Goal: Feedback & Contribution: Leave review/rating

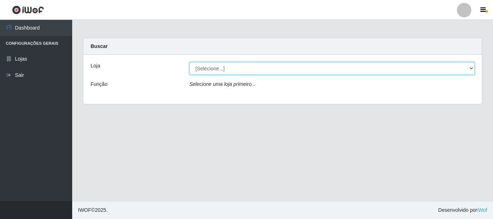
click at [191, 66] on select "[Selecione...] Casatudo BR" at bounding box center [331, 68] width 285 height 13
select select "197"
click at [189, 62] on select "[Selecione...] Casatudo BR" at bounding box center [331, 68] width 285 height 13
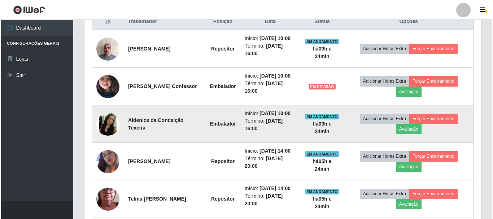
scroll to position [250, 0]
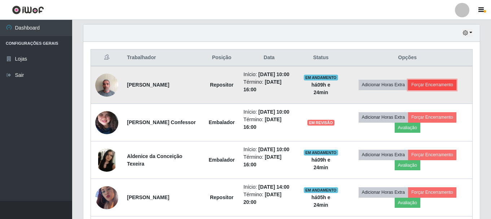
click at [429, 82] on button "Forçar Encerramento" at bounding box center [432, 85] width 48 height 10
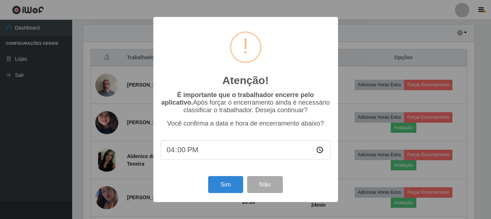
scroll to position [150, 393]
click at [231, 184] on button "Sim" at bounding box center [226, 184] width 35 height 17
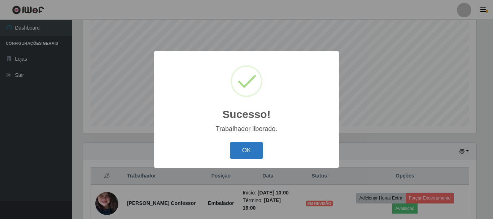
click at [256, 147] on button "OK" at bounding box center [247, 150] width 34 height 17
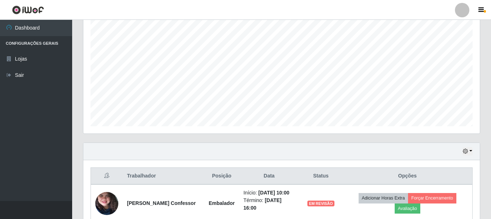
scroll to position [276, 0]
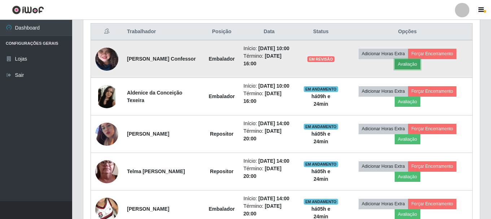
click at [404, 62] on button "Avaliação" at bounding box center [408, 64] width 26 height 10
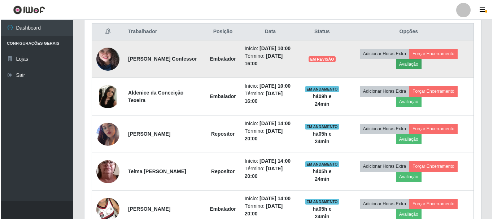
scroll to position [150, 393]
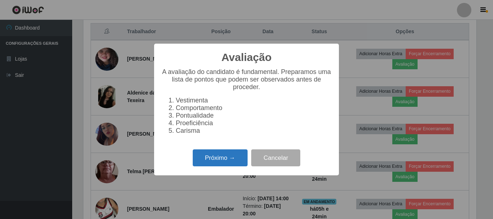
click at [210, 166] on button "Próximo →" at bounding box center [220, 157] width 55 height 17
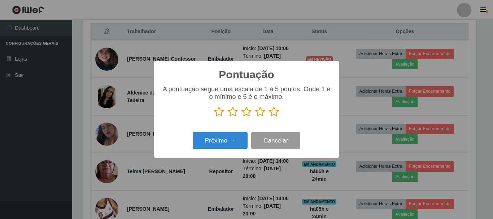
scroll to position [360775, 360532]
click at [272, 111] on icon at bounding box center [274, 111] width 10 height 11
click at [269, 117] on input "radio" at bounding box center [269, 117] width 0 height 0
click at [231, 133] on div "Próximo → Cancelar" at bounding box center [246, 140] width 170 height 21
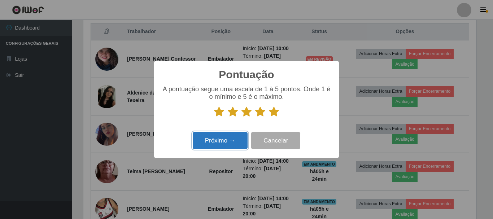
click at [215, 141] on button "Próximo →" at bounding box center [220, 140] width 55 height 17
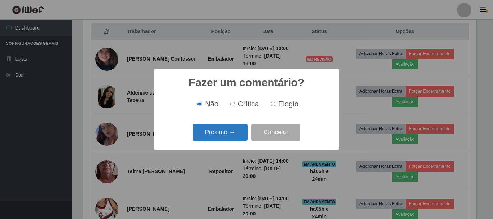
click at [230, 130] on button "Próximo →" at bounding box center [220, 132] width 55 height 17
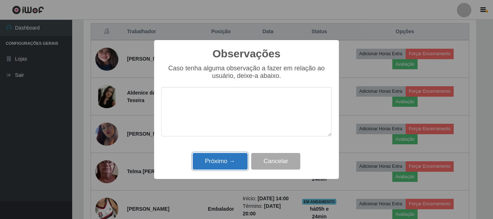
click at [210, 162] on button "Próximo →" at bounding box center [220, 161] width 55 height 17
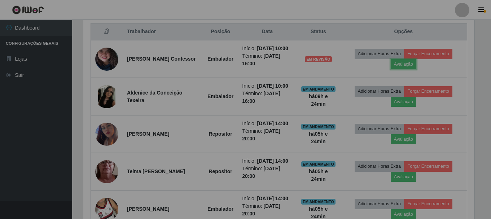
scroll to position [150, 397]
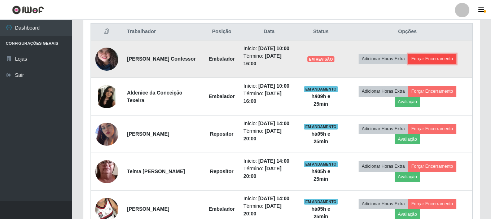
click at [426, 55] on button "Forçar Encerramento" at bounding box center [432, 59] width 48 height 10
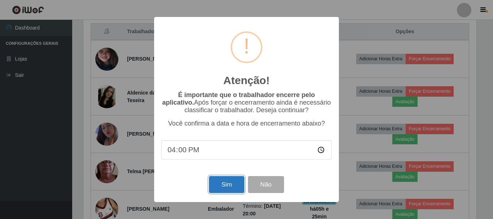
click at [220, 191] on button "Sim" at bounding box center [226, 184] width 35 height 17
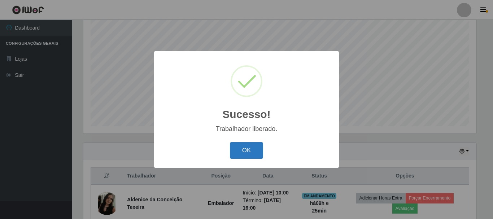
click at [246, 151] on button "OK" at bounding box center [247, 150] width 34 height 17
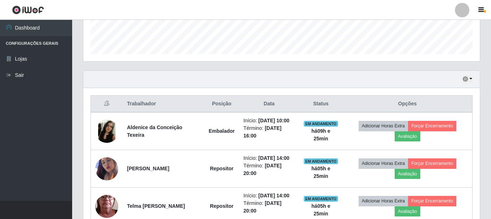
scroll to position [0, 0]
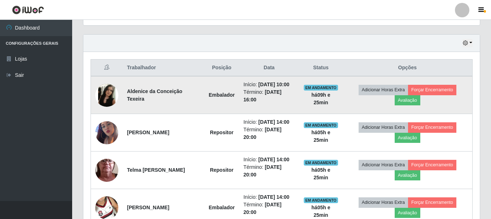
click at [118, 94] on td at bounding box center [107, 95] width 32 height 38
click at [402, 103] on button "Avaliação" at bounding box center [408, 100] width 26 height 10
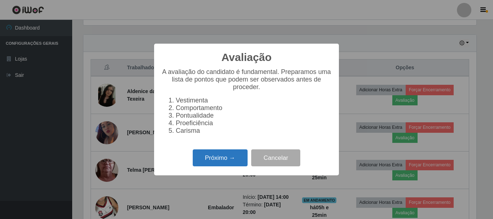
click at [211, 163] on button "Próximo →" at bounding box center [220, 157] width 55 height 17
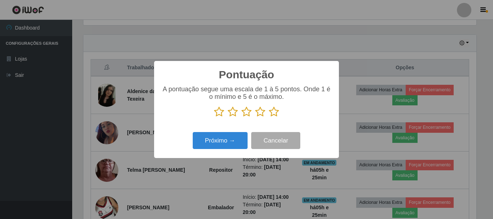
click at [275, 113] on icon at bounding box center [274, 111] width 10 height 11
click at [269, 117] on input "radio" at bounding box center [269, 117] width 0 height 0
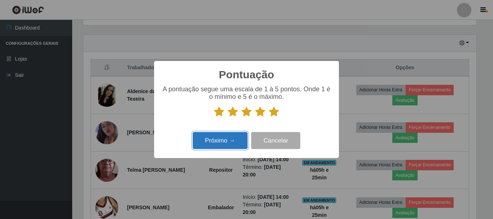
click at [213, 139] on button "Próximo →" at bounding box center [220, 140] width 55 height 17
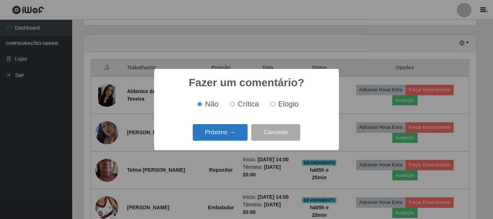
click at [213, 139] on button "Próximo →" at bounding box center [220, 132] width 55 height 17
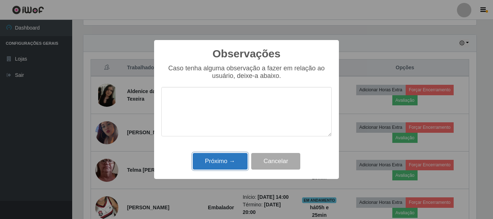
click at [224, 162] on button "Próximo →" at bounding box center [220, 161] width 55 height 17
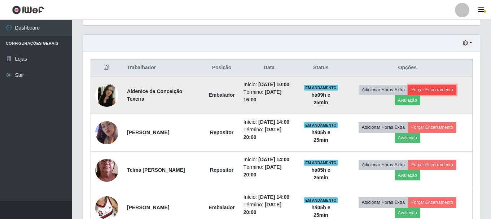
click at [430, 93] on button "Forçar Encerramento" at bounding box center [432, 90] width 48 height 10
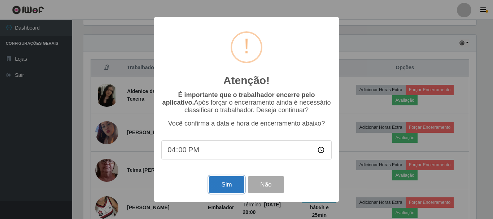
click at [218, 183] on button "Sim" at bounding box center [226, 184] width 35 height 17
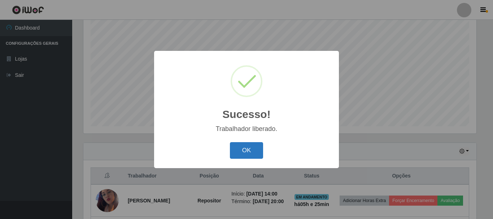
click at [243, 148] on button "OK" at bounding box center [247, 150] width 34 height 17
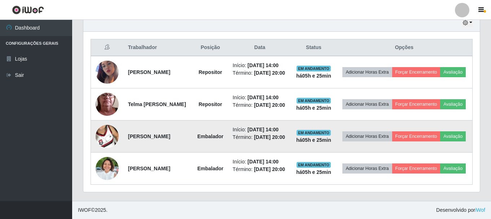
click at [105, 131] on img at bounding box center [107, 136] width 23 height 41
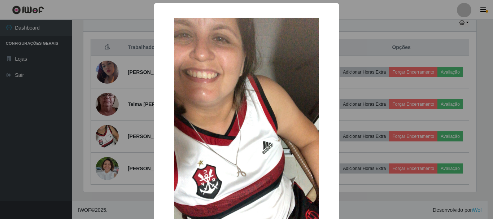
click at [366, 67] on div "× OK Cancel" at bounding box center [246, 109] width 493 height 219
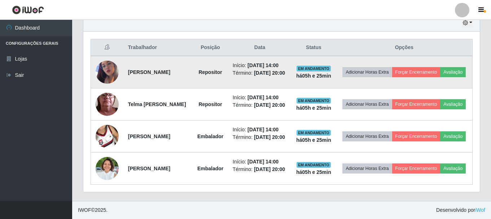
click at [103, 55] on img at bounding box center [107, 72] width 23 height 41
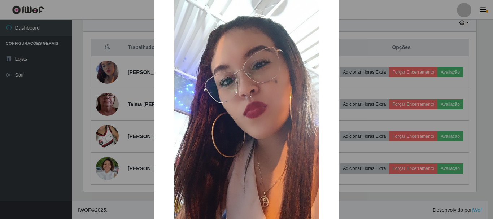
click at [360, 41] on div "× OK Cancel" at bounding box center [246, 109] width 493 height 219
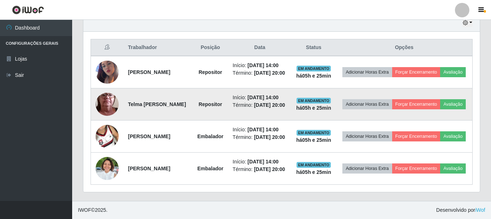
click at [114, 87] on img at bounding box center [107, 104] width 23 height 51
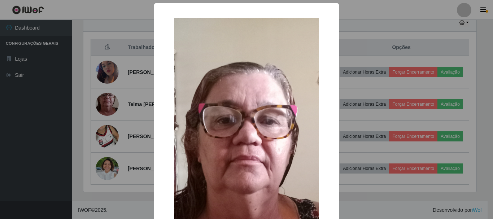
click at [349, 65] on div "× OK Cancel" at bounding box center [246, 109] width 493 height 219
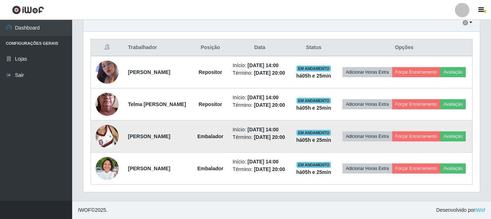
click at [104, 120] on img at bounding box center [107, 136] width 23 height 41
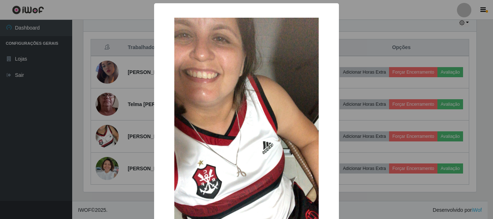
click at [337, 52] on div "× OK Cancel" at bounding box center [246, 109] width 493 height 219
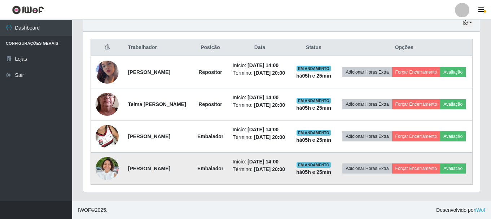
click at [107, 170] on img at bounding box center [107, 168] width 23 height 31
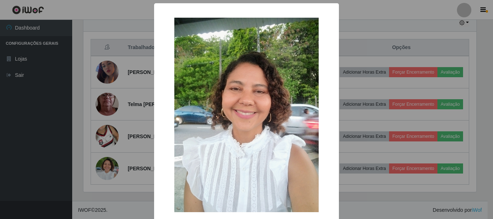
click at [353, 82] on div "× OK Cancel" at bounding box center [246, 109] width 493 height 219
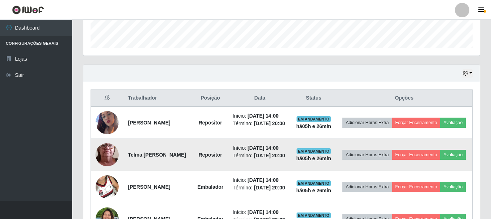
scroll to position [246, 0]
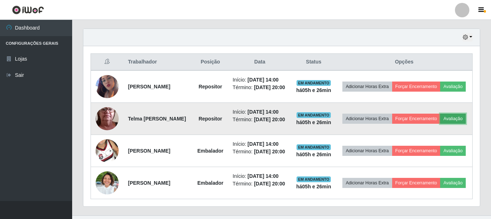
click at [440, 124] on button "Avaliação" at bounding box center [453, 119] width 26 height 10
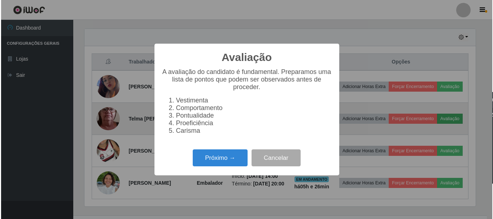
scroll to position [150, 393]
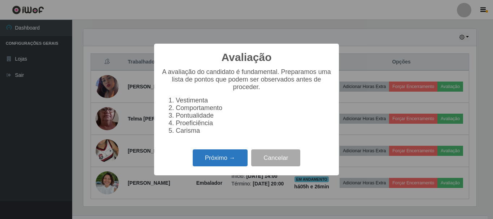
click at [226, 166] on button "Próximo →" at bounding box center [220, 157] width 55 height 17
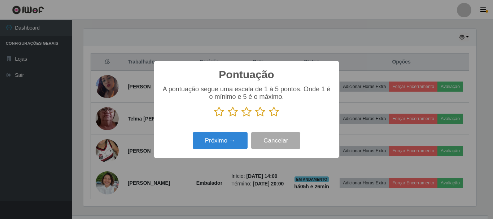
click at [221, 114] on icon at bounding box center [219, 111] width 10 height 11
click at [214, 117] on input "radio" at bounding box center [214, 117] width 0 height 0
click at [213, 145] on button "Próximo →" at bounding box center [220, 140] width 55 height 17
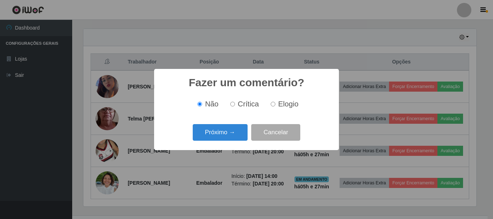
click at [235, 105] on input "Crítica" at bounding box center [232, 104] width 5 height 5
radio input "true"
click at [235, 129] on button "Próximo →" at bounding box center [220, 132] width 55 height 17
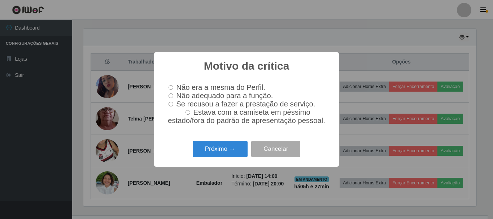
click at [170, 95] on input "Não adequado para a função." at bounding box center [171, 95] width 5 height 5
radio input "true"
click at [212, 154] on button "Próximo →" at bounding box center [220, 149] width 55 height 17
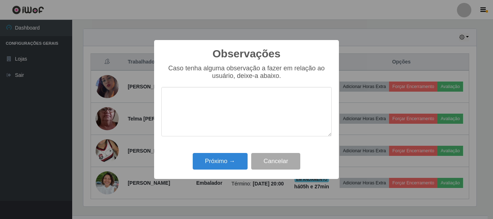
click at [219, 116] on textarea at bounding box center [246, 111] width 170 height 49
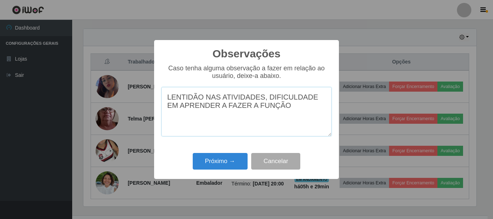
click at [264, 101] on textarea "LENTIDÃO NAS ATIVIDADES, DIFICULDADE EM APRENDER A FAZER A FUNÇÃO" at bounding box center [246, 111] width 170 height 49
click at [261, 101] on textarea "LENTIDÃO NAS ATIVIDADES, DIFICULDADE EM APRENDER A FAZER A FUNÇÃO" at bounding box center [246, 111] width 170 height 49
click at [275, 112] on textarea "LENTIDÃO NAS ATIVIDADES E DIFICULDADE EM APRENDER A FAZER A FUNÇÃO" at bounding box center [246, 111] width 170 height 49
click at [264, 98] on textarea "LENTIDÃO NAS ATIVIDADES E DIFICULDADE EM APRENDER A FAZER A FUNÇÃO" at bounding box center [246, 111] width 170 height 49
click at [282, 115] on textarea "LENTIDÃO NAS ATIVIDADES, DIFICULDADE EM APRENDER A FAZER A FUNÇÃO" at bounding box center [246, 111] width 170 height 49
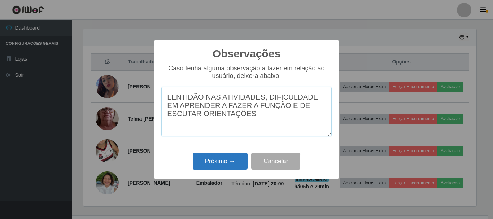
type textarea "LENTIDÃO NAS ATIVIDADES, DIFICULDADE EM APRENDER A FAZER A FUNÇÃO E DE ESCUTAR …"
click at [215, 160] on button "Próximo →" at bounding box center [220, 161] width 55 height 17
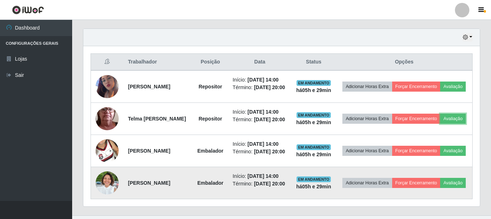
scroll to position [282, 0]
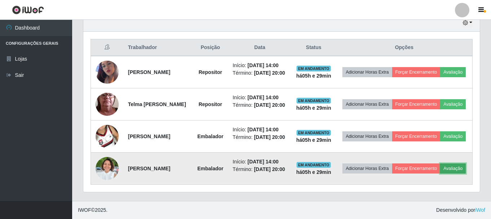
click at [440, 170] on button "Avaliação" at bounding box center [453, 168] width 26 height 10
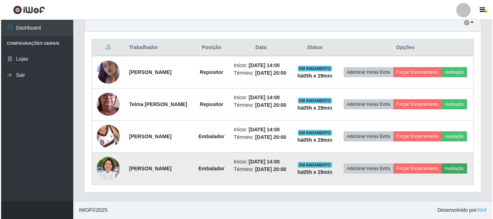
scroll to position [150, 393]
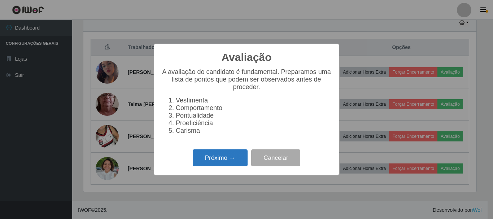
click at [237, 158] on button "Próximo →" at bounding box center [220, 157] width 55 height 17
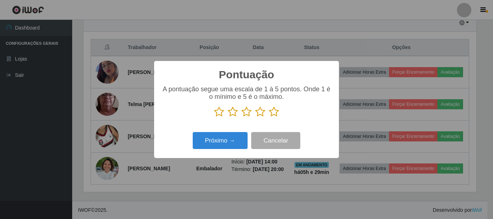
scroll to position [360775, 360532]
drag, startPoint x: 273, startPoint y: 115, endPoint x: 233, endPoint y: 142, distance: 48.9
click at [272, 116] on icon at bounding box center [274, 111] width 10 height 11
click at [269, 117] on input "radio" at bounding box center [269, 117] width 0 height 0
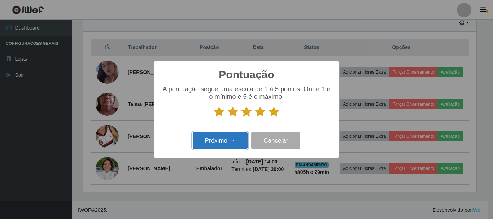
click at [227, 143] on button "Próximo →" at bounding box center [220, 140] width 55 height 17
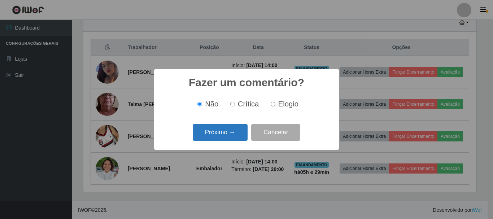
click at [224, 136] on button "Próximo →" at bounding box center [220, 132] width 55 height 17
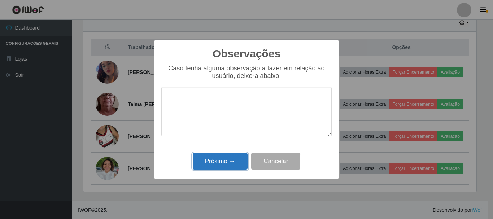
click at [227, 160] on button "Próximo →" at bounding box center [220, 161] width 55 height 17
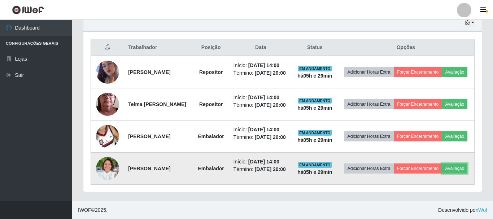
scroll to position [150, 397]
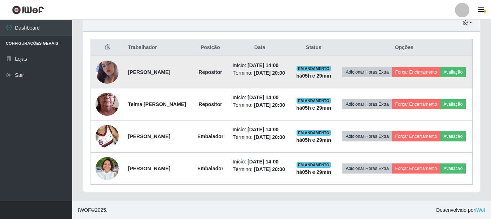
click at [113, 53] on img at bounding box center [107, 72] width 23 height 41
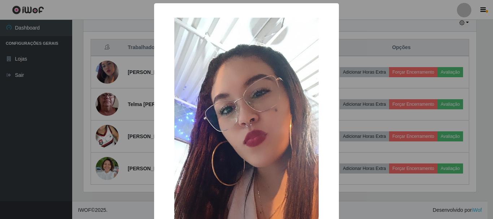
click at [116, 48] on div "× OK Cancel" at bounding box center [246, 109] width 493 height 219
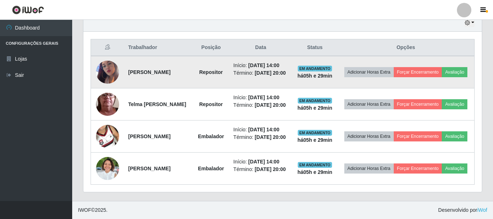
scroll to position [150, 397]
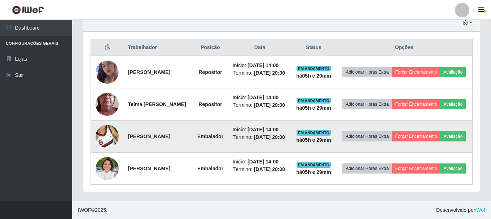
click at [112, 128] on img at bounding box center [107, 136] width 23 height 41
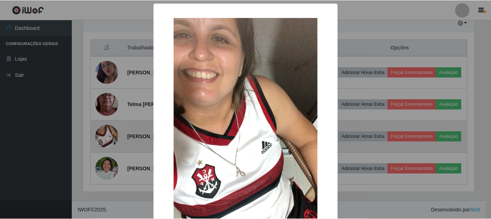
scroll to position [150, 393]
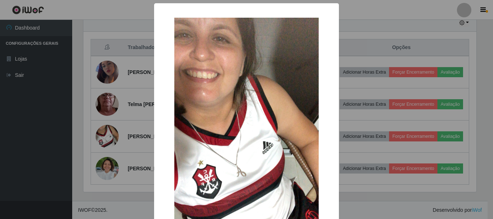
click at [134, 67] on div "× OK Cancel" at bounding box center [246, 109] width 493 height 219
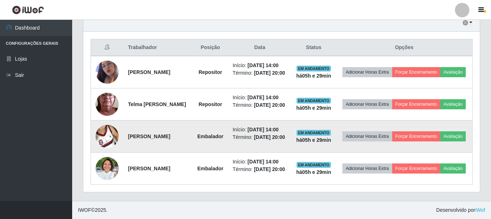
scroll to position [150, 397]
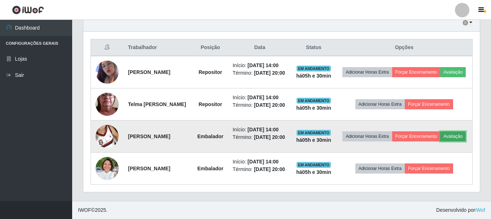
click at [440, 135] on button "Avaliação" at bounding box center [453, 136] width 26 height 10
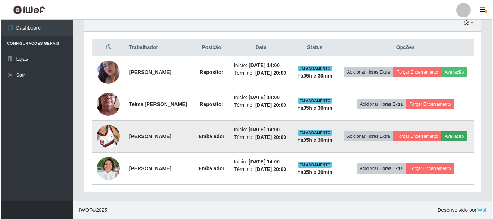
scroll to position [150, 393]
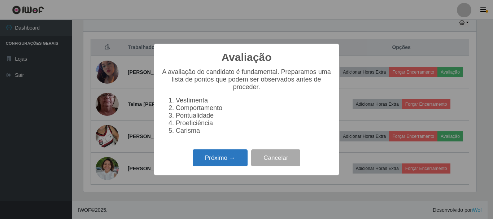
click at [232, 159] on button "Próximo →" at bounding box center [220, 157] width 55 height 17
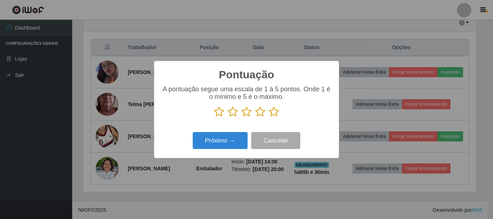
click at [274, 112] on icon at bounding box center [274, 111] width 10 height 11
click at [269, 117] on input "radio" at bounding box center [269, 117] width 0 height 0
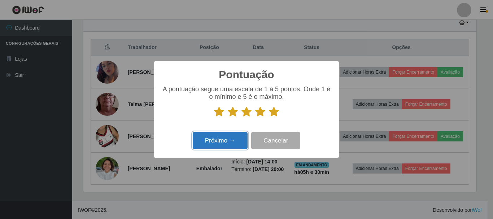
click at [218, 142] on button "Próximo →" at bounding box center [220, 140] width 55 height 17
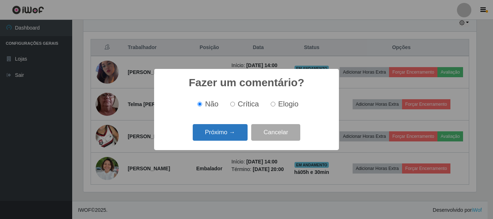
click at [228, 134] on button "Próximo →" at bounding box center [220, 132] width 55 height 17
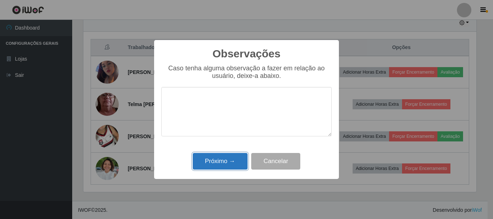
click at [226, 165] on button "Próximo →" at bounding box center [220, 161] width 55 height 17
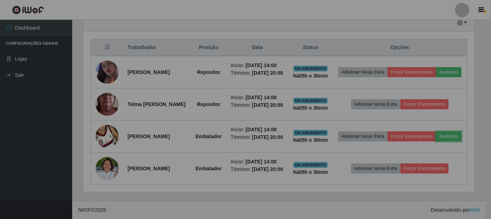
scroll to position [150, 397]
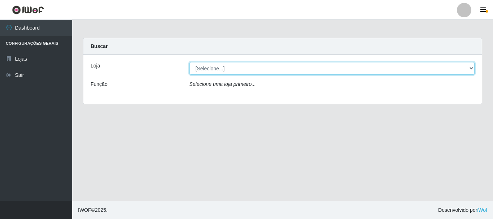
click at [220, 72] on select "[Selecione...] Casatudo BR" at bounding box center [331, 68] width 285 height 13
select select "197"
click at [189, 62] on select "[Selecione...] Casatudo BR" at bounding box center [331, 68] width 285 height 13
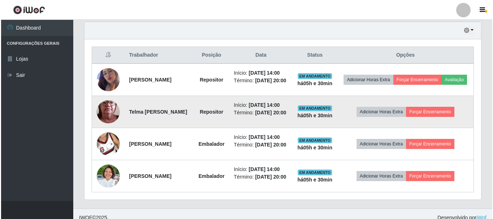
scroll to position [282, 0]
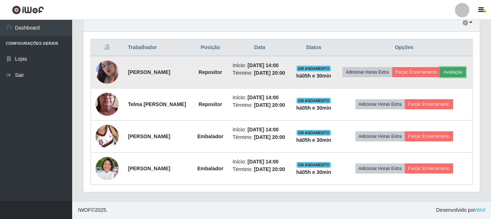
click at [440, 67] on button "Avaliação" at bounding box center [453, 72] width 26 height 10
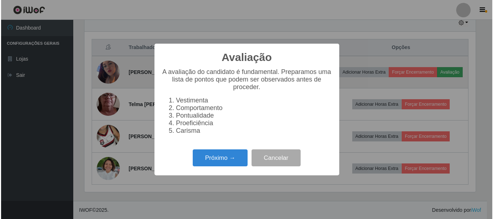
scroll to position [150, 393]
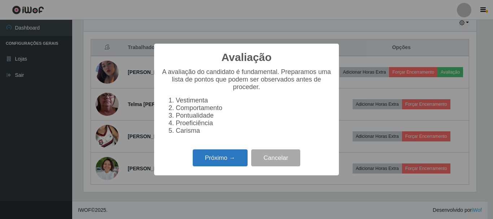
click at [232, 160] on button "Próximo →" at bounding box center [220, 157] width 55 height 17
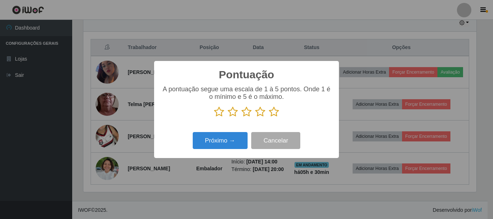
scroll to position [360775, 360532]
click at [277, 113] on icon at bounding box center [274, 111] width 10 height 11
click at [269, 117] on input "radio" at bounding box center [269, 117] width 0 height 0
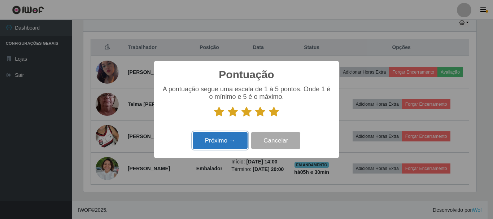
click at [229, 141] on button "Próximo →" at bounding box center [220, 140] width 55 height 17
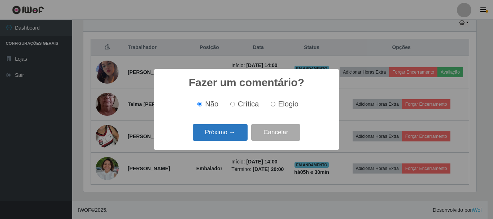
click at [227, 141] on button "Próximo →" at bounding box center [220, 132] width 55 height 17
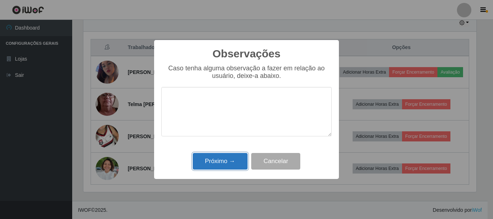
click at [229, 160] on button "Próximo →" at bounding box center [220, 161] width 55 height 17
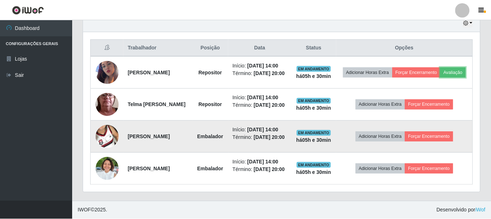
scroll to position [150, 397]
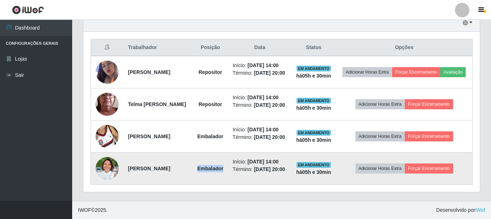
drag, startPoint x: 201, startPoint y: 164, endPoint x: 225, endPoint y: 165, distance: 24.2
click at [223, 166] on strong "Embalador" at bounding box center [210, 169] width 26 height 6
click at [220, 175] on td "Embalador" at bounding box center [210, 169] width 36 height 32
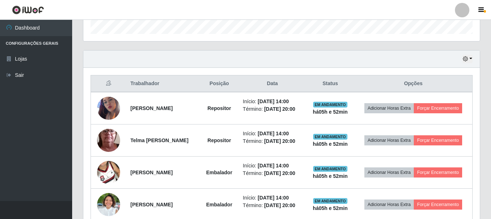
scroll to position [260, 0]
